Goal: Task Accomplishment & Management: Use online tool/utility

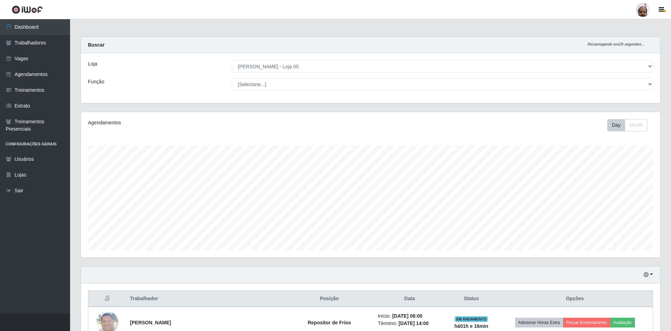
select select "252"
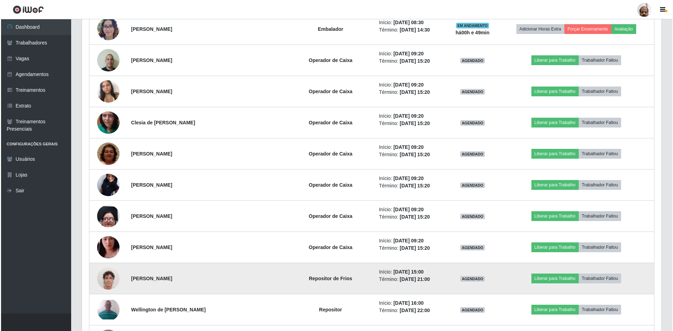
scroll to position [780, 0]
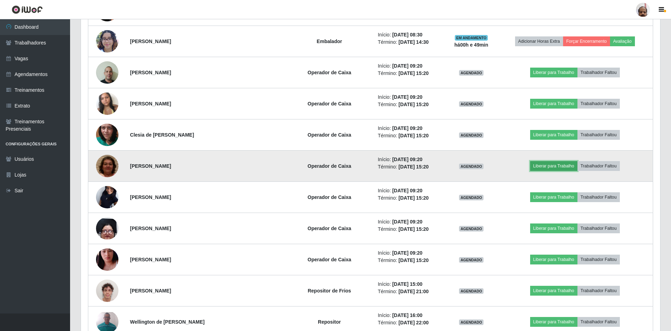
click at [549, 169] on button "Liberar para Trabalho" at bounding box center [553, 166] width 47 height 10
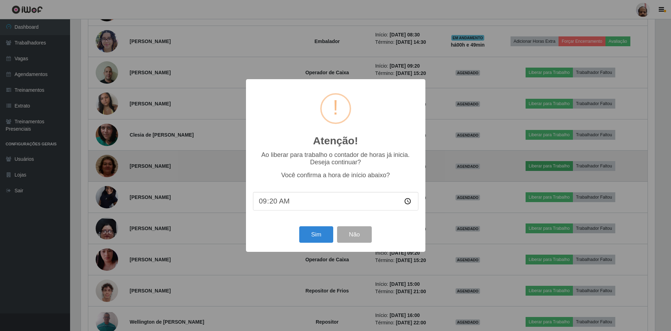
scroll to position [145, 576]
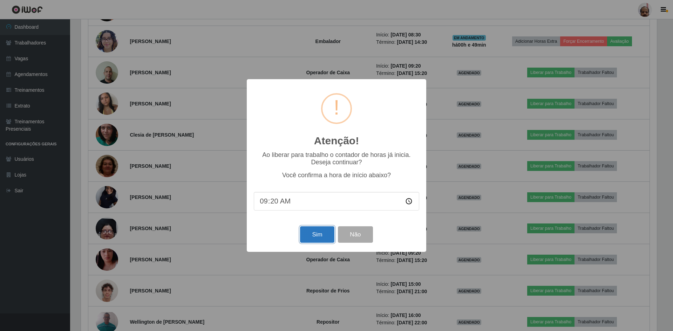
click at [320, 237] on button "Sim" at bounding box center [317, 234] width 34 height 16
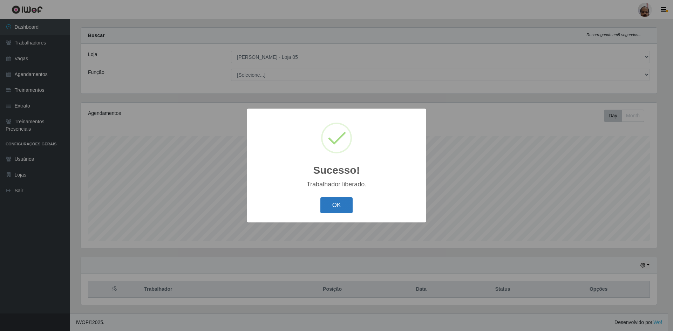
click at [337, 205] on button "OK" at bounding box center [336, 205] width 33 height 16
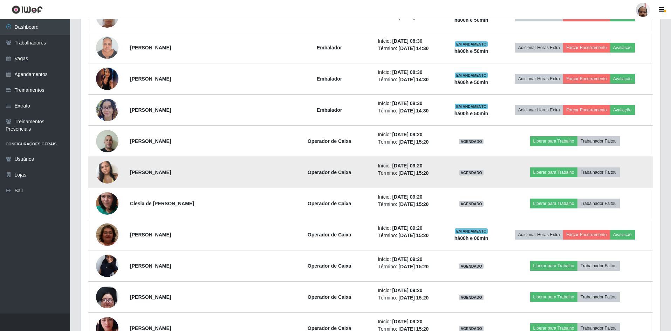
scroll to position [745, 0]
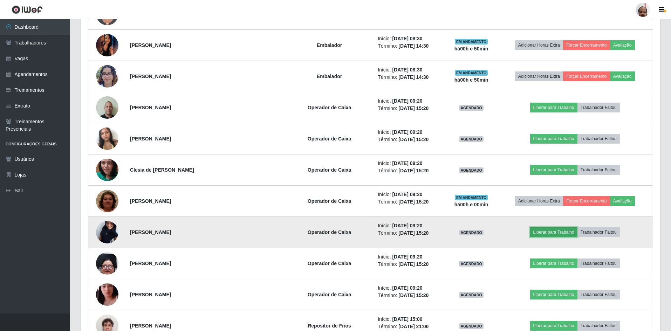
click at [549, 233] on button "Liberar para Trabalho" at bounding box center [553, 232] width 47 height 10
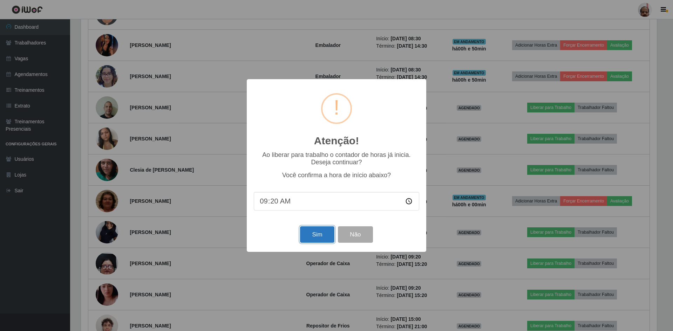
click at [312, 239] on button "Sim" at bounding box center [317, 234] width 34 height 16
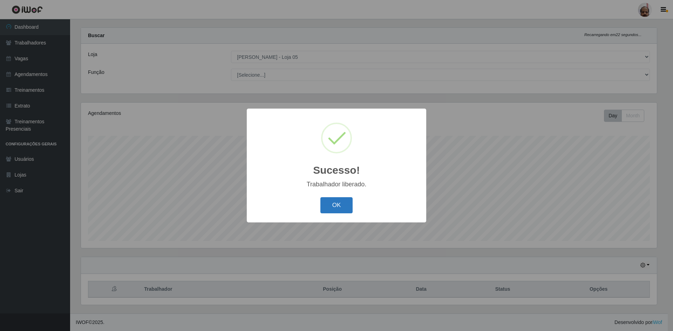
click at [344, 206] on button "OK" at bounding box center [336, 205] width 33 height 16
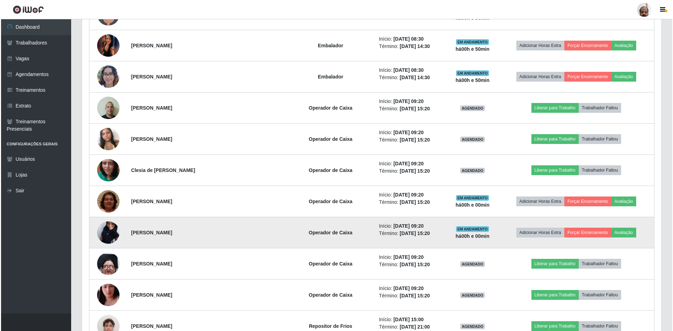
scroll to position [745, 0]
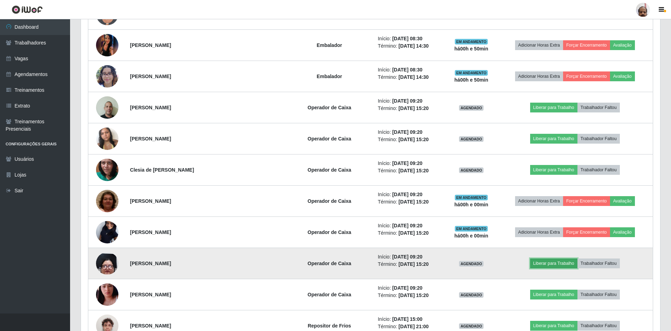
click at [551, 264] on button "Liberar para Trabalho" at bounding box center [553, 264] width 47 height 10
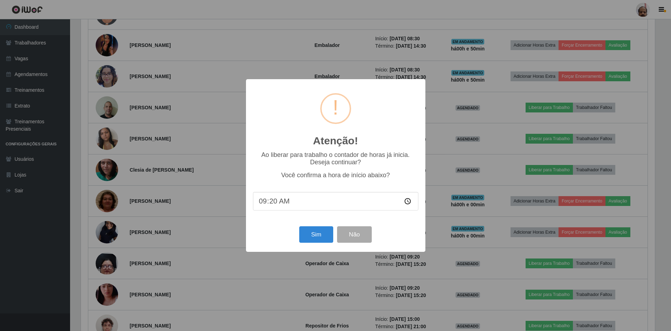
scroll to position [145, 576]
click at [324, 240] on button "Sim" at bounding box center [317, 234] width 34 height 16
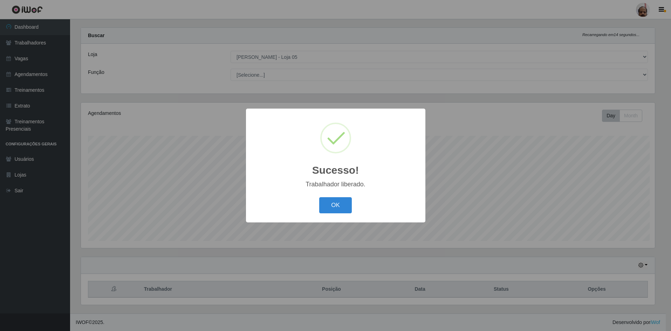
scroll to position [0, 0]
click at [338, 204] on button "OK" at bounding box center [336, 205] width 33 height 16
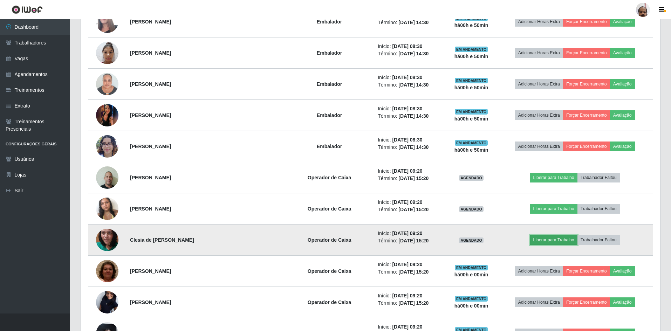
click at [552, 238] on button "Liberar para Trabalho" at bounding box center [553, 240] width 47 height 10
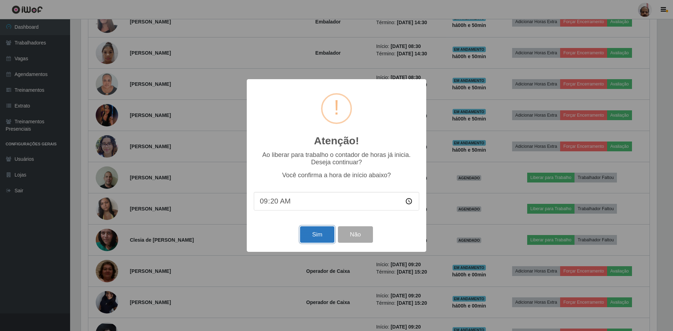
click at [322, 241] on button "Sim" at bounding box center [317, 234] width 34 height 16
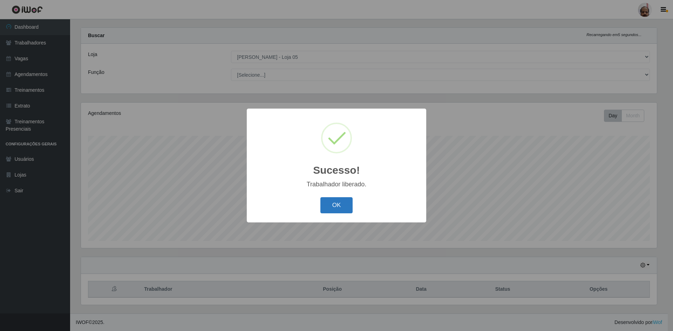
click at [339, 213] on button "OK" at bounding box center [336, 205] width 33 height 16
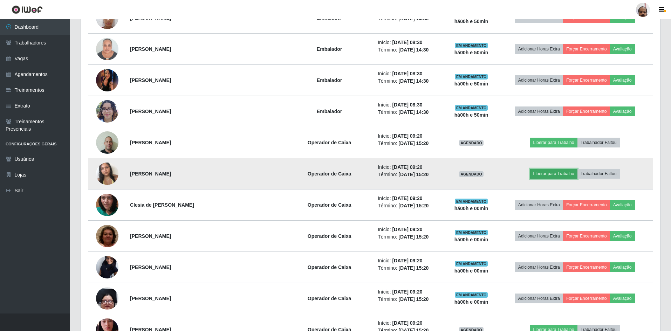
click at [566, 174] on button "Liberar para Trabalho" at bounding box center [553, 174] width 47 height 10
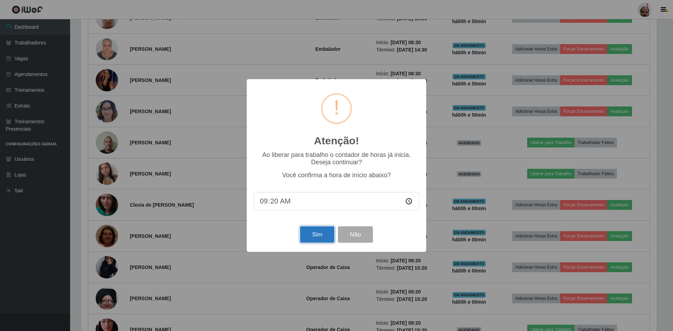
click at [326, 237] on button "Sim" at bounding box center [317, 234] width 34 height 16
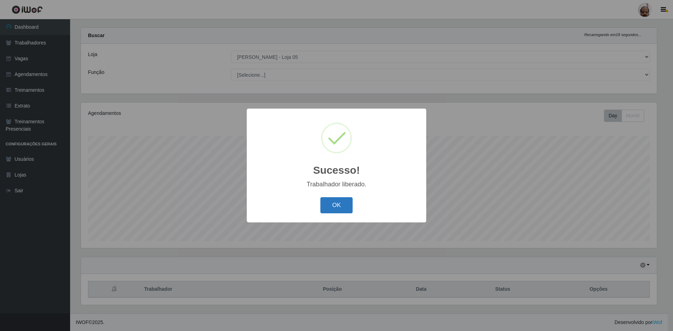
click at [346, 206] on button "OK" at bounding box center [336, 205] width 33 height 16
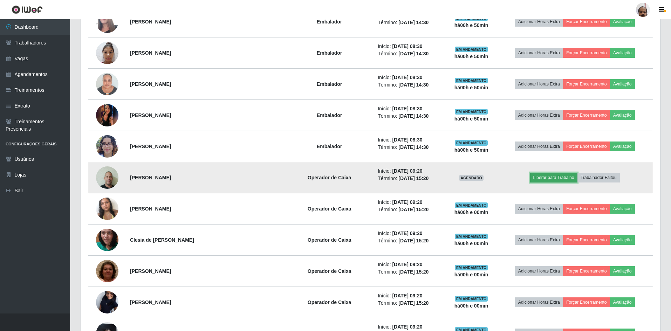
click at [552, 182] on button "Liberar para Trabalho" at bounding box center [553, 178] width 47 height 10
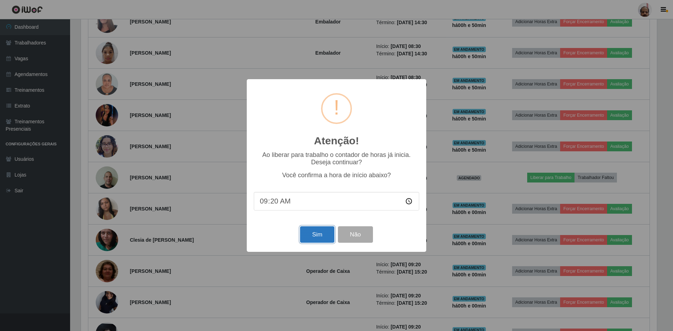
click at [322, 236] on button "Sim" at bounding box center [317, 234] width 34 height 16
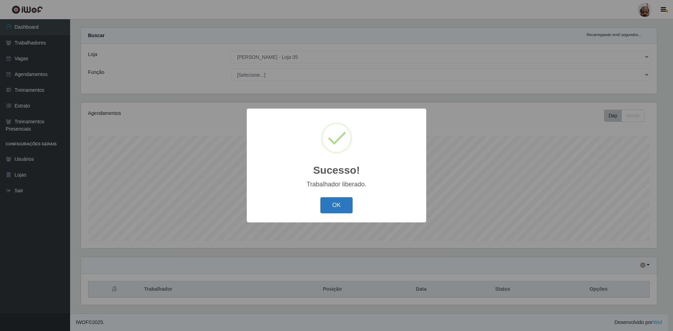
click at [340, 206] on button "OK" at bounding box center [336, 205] width 33 height 16
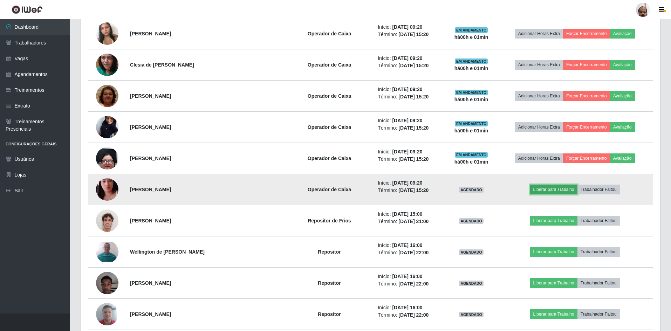
click at [562, 190] on button "Liberar para Trabalho" at bounding box center [553, 190] width 47 height 10
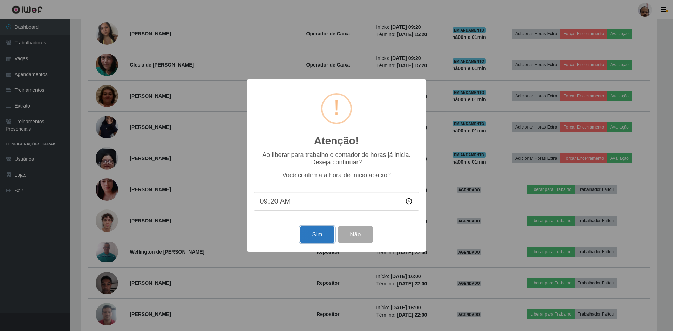
click at [315, 237] on button "Sim" at bounding box center [317, 234] width 34 height 16
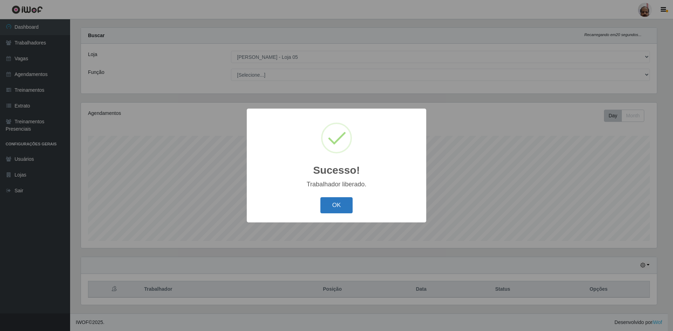
click at [340, 207] on button "OK" at bounding box center [336, 205] width 33 height 16
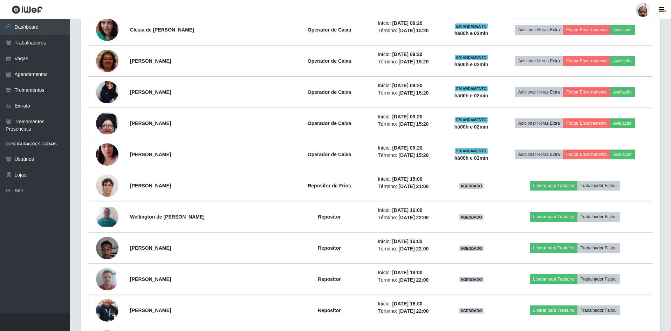
scroll to position [745, 0]
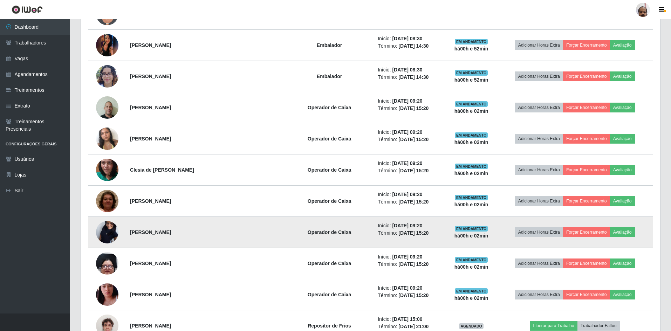
click at [107, 230] on img at bounding box center [107, 232] width 22 height 50
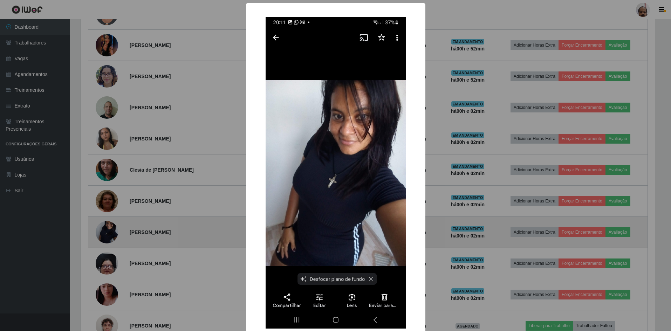
scroll to position [145, 576]
click at [107, 230] on div "× OK Cancel" at bounding box center [336, 165] width 673 height 331
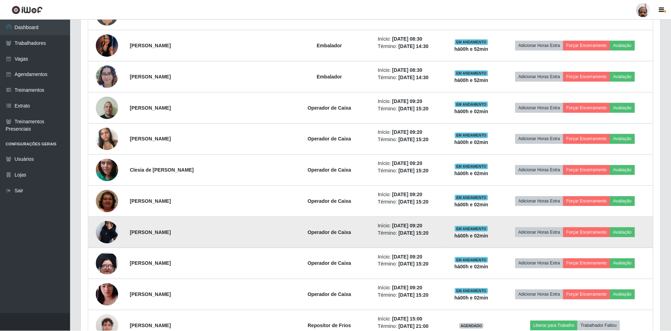
scroll to position [145, 579]
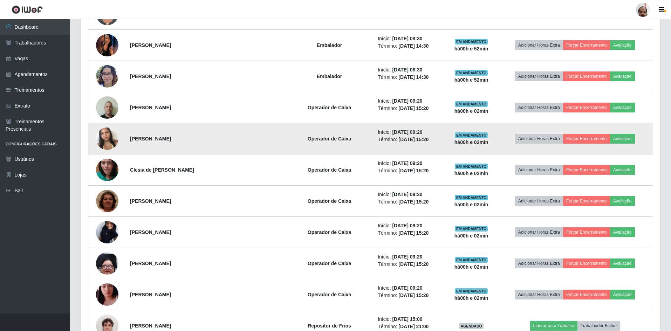
click at [106, 134] on img at bounding box center [107, 139] width 22 height 30
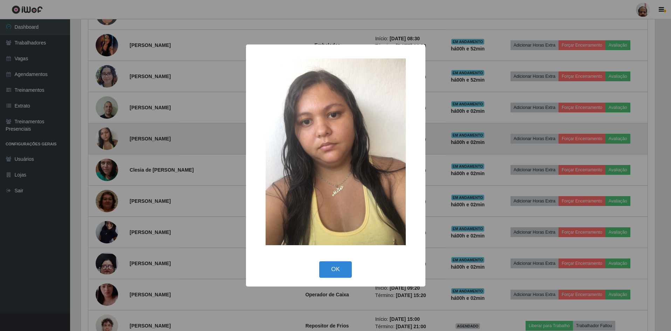
scroll to position [145, 576]
click at [106, 134] on div "× OK Cancel" at bounding box center [336, 165] width 673 height 331
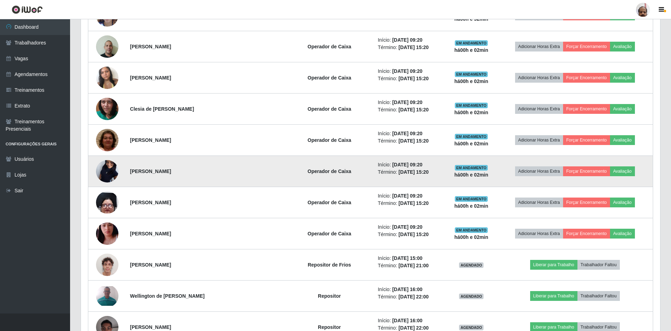
scroll to position [850, 0]
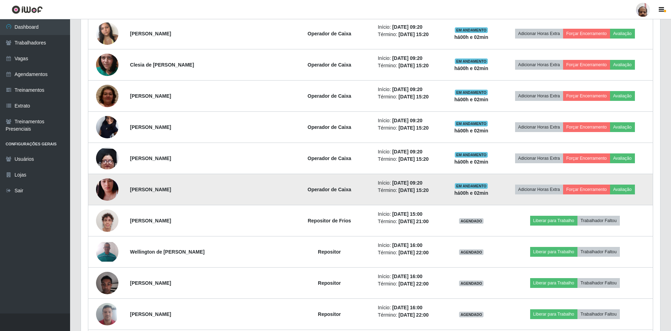
click at [114, 190] on img at bounding box center [107, 190] width 22 height 40
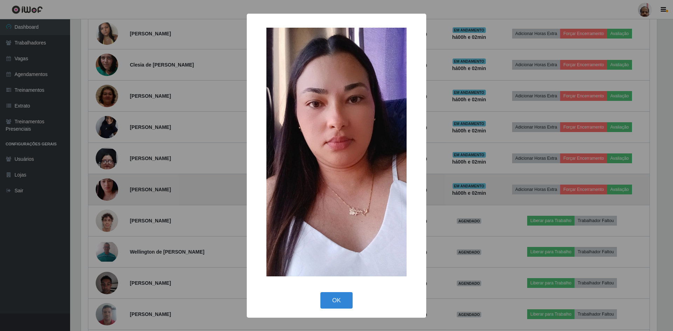
click at [114, 190] on div "× OK Cancel" at bounding box center [336, 165] width 673 height 331
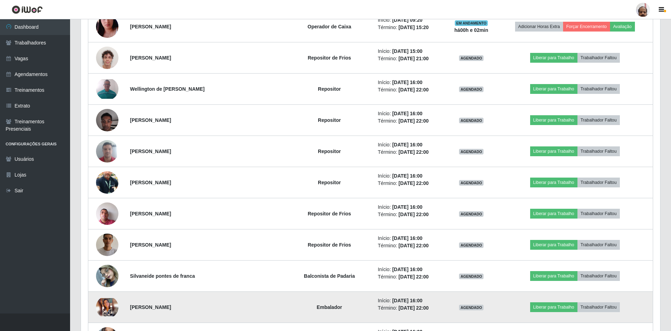
scroll to position [1026, 0]
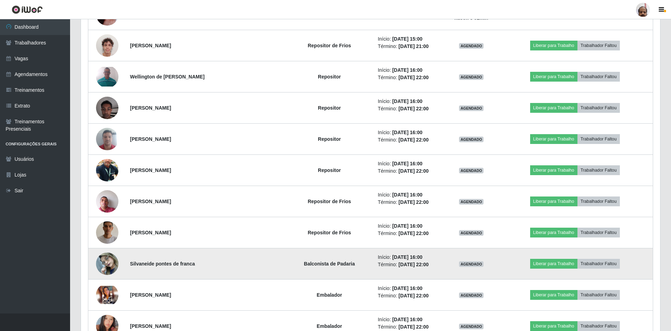
click at [108, 266] on img at bounding box center [107, 264] width 22 height 30
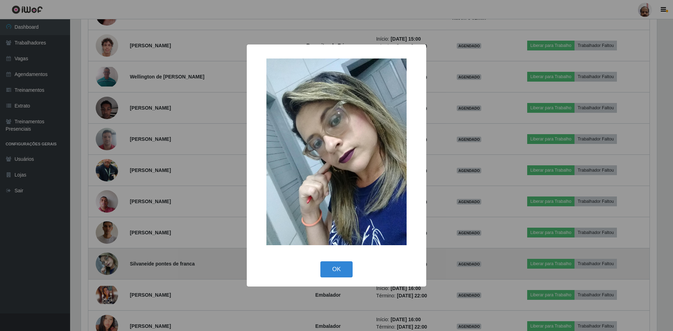
click at [108, 266] on div "× OK Cancel" at bounding box center [336, 165] width 673 height 331
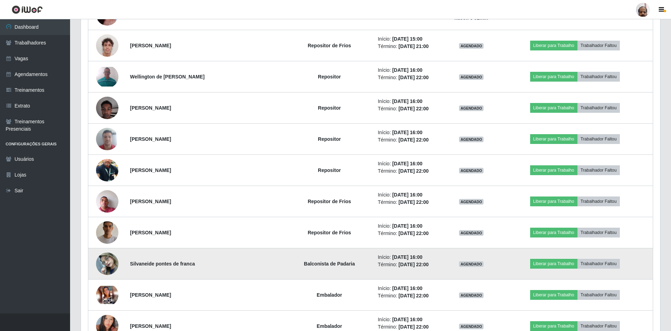
scroll to position [145, 579]
click at [108, 266] on img at bounding box center [107, 264] width 22 height 30
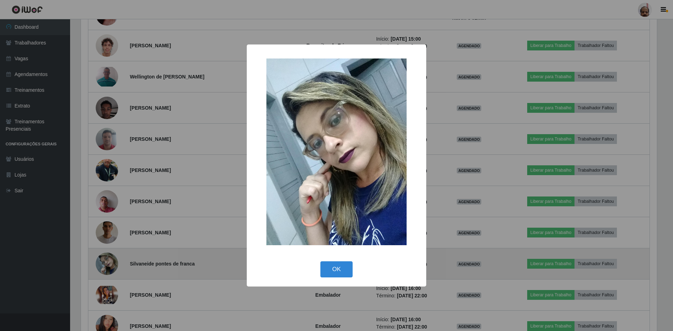
click at [108, 266] on div "× OK Cancel" at bounding box center [336, 165] width 673 height 331
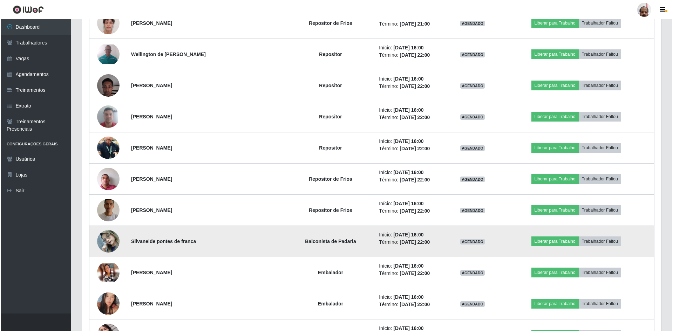
scroll to position [1061, 0]
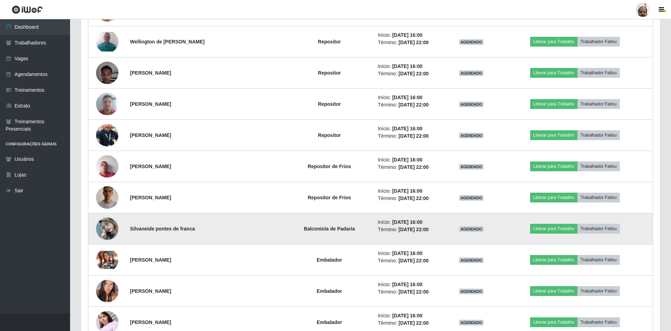
click at [108, 266] on img at bounding box center [107, 260] width 22 height 18
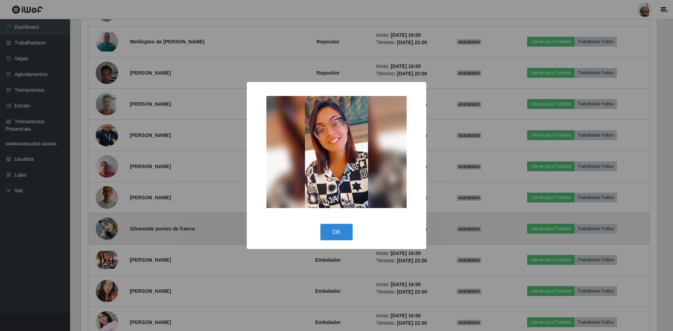
click at [108, 266] on div "× OK Cancel" at bounding box center [336, 165] width 673 height 331
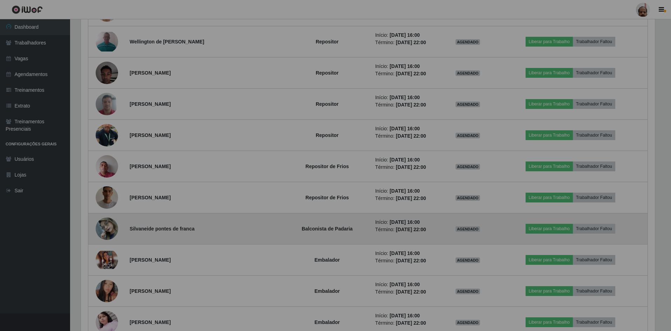
scroll to position [350284, 349850]
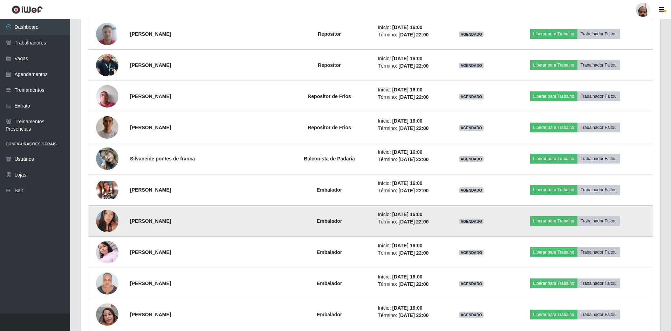
click at [111, 220] on img at bounding box center [107, 221] width 22 height 40
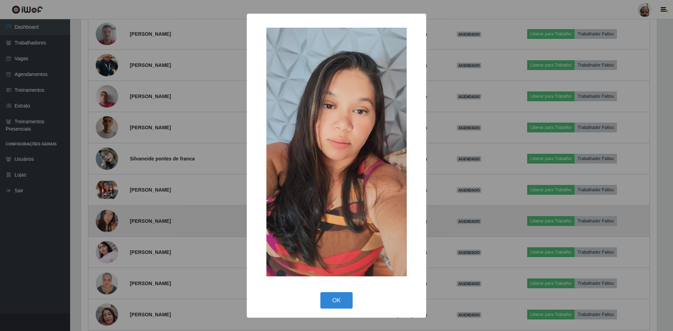
click at [111, 220] on div "× OK Cancel" at bounding box center [336, 165] width 673 height 331
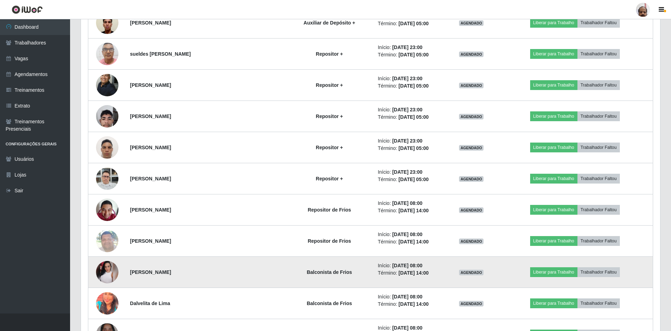
click at [104, 271] on img at bounding box center [107, 272] width 22 height 22
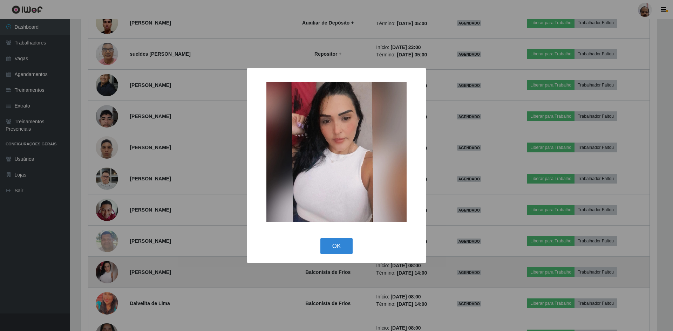
click at [104, 271] on div "× OK Cancel" at bounding box center [336, 165] width 673 height 331
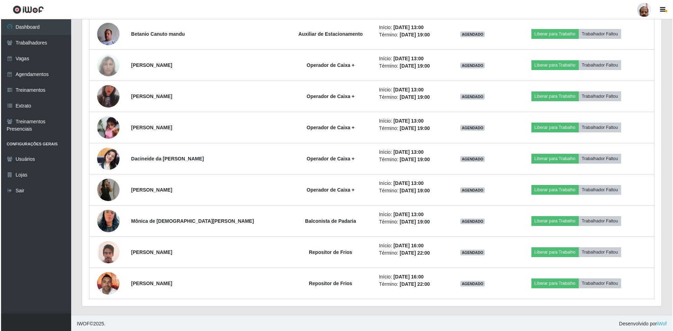
scroll to position [2505, 0]
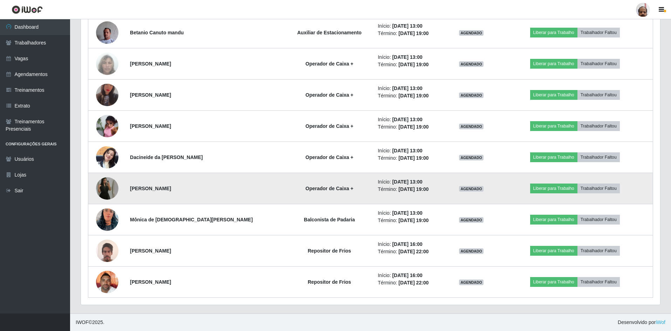
click at [110, 189] on img at bounding box center [107, 189] width 22 height 40
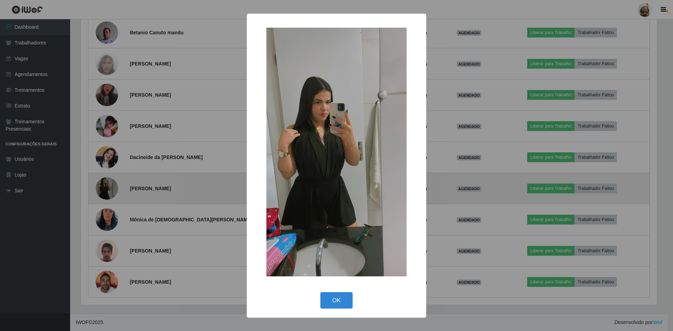
click at [110, 189] on div "× OK Cancel" at bounding box center [336, 165] width 673 height 331
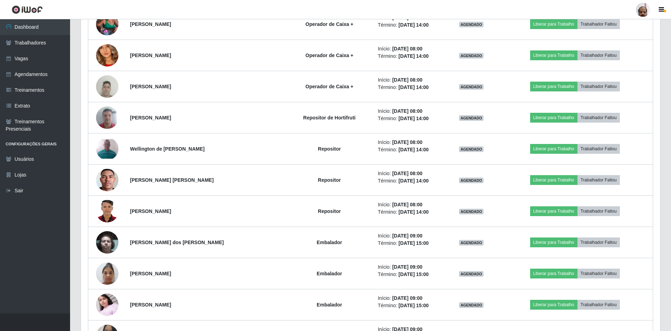
scroll to position [2023, 0]
